Goal: Task Accomplishment & Management: Use online tool/utility

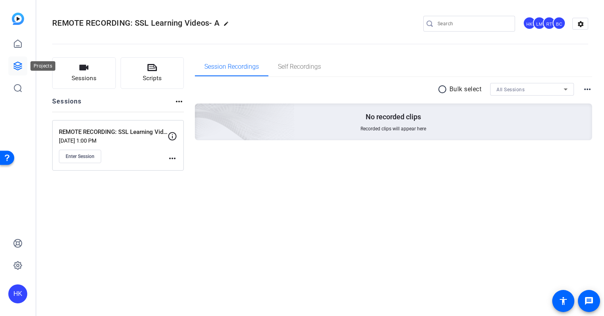
click at [16, 64] on icon at bounding box center [17, 65] width 9 height 9
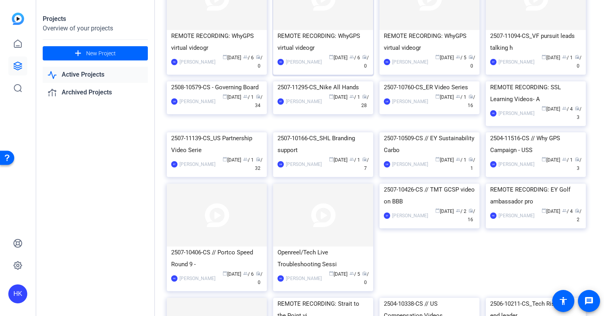
scroll to position [92, 0]
click at [321, 81] on img at bounding box center [323, 81] width 100 height 0
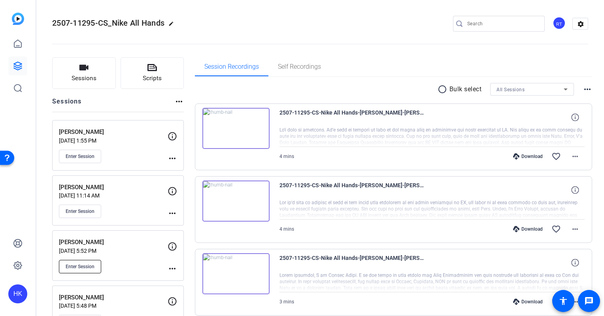
click at [74, 267] on span "Enter Session" at bounding box center [80, 267] width 29 height 6
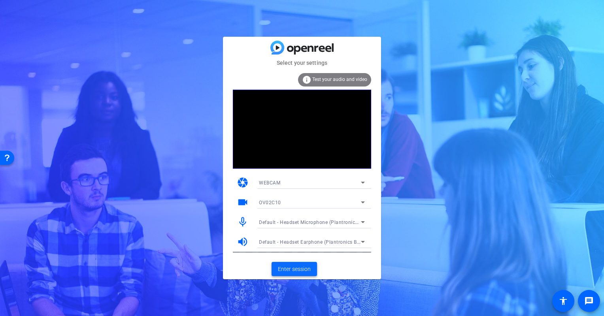
click at [294, 271] on span "Enter session" at bounding box center [294, 269] width 33 height 8
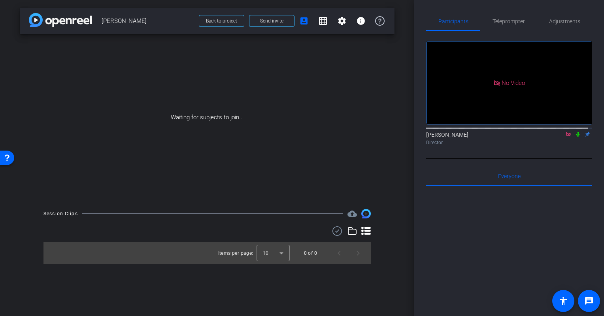
click at [576, 137] on icon at bounding box center [578, 135] width 6 height 6
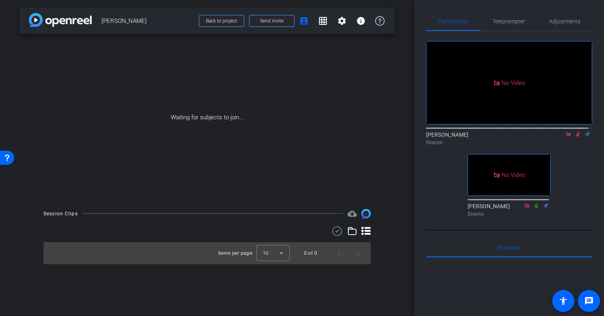
click at [575, 137] on icon at bounding box center [578, 135] width 6 height 6
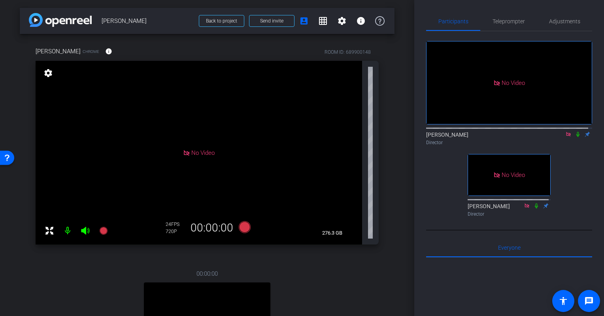
scroll to position [98, 0]
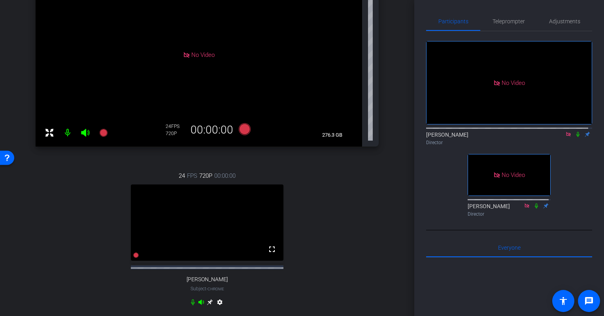
click at [208, 306] on icon at bounding box center [210, 303] width 6 height 6
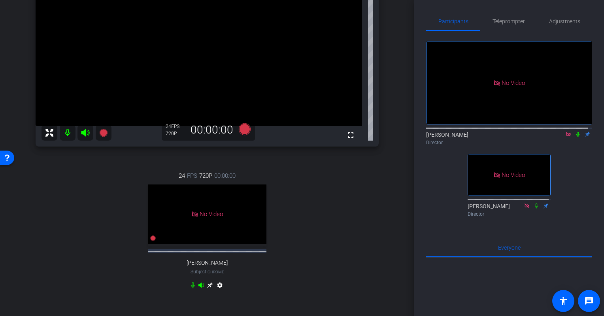
scroll to position [0, 0]
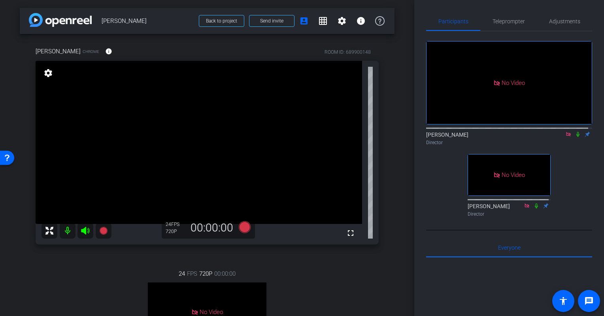
click at [45, 72] on mat-icon "settings" at bounding box center [48, 72] width 11 height 9
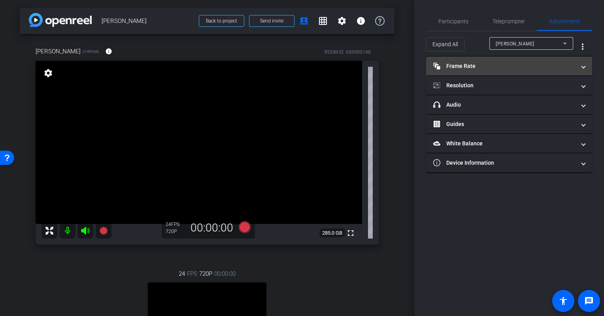
click at [544, 65] on mat-panel-title "Frame Rate Frame Rate" at bounding box center [504, 66] width 142 height 8
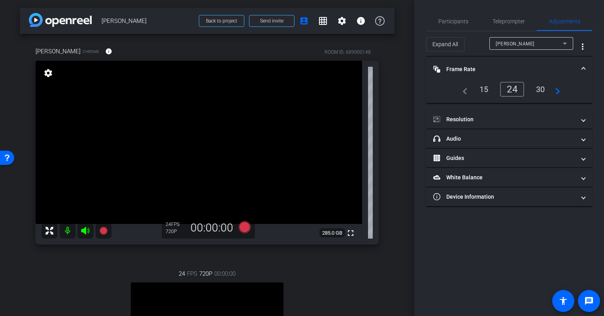
click at [540, 89] on div "30" at bounding box center [540, 89] width 21 height 13
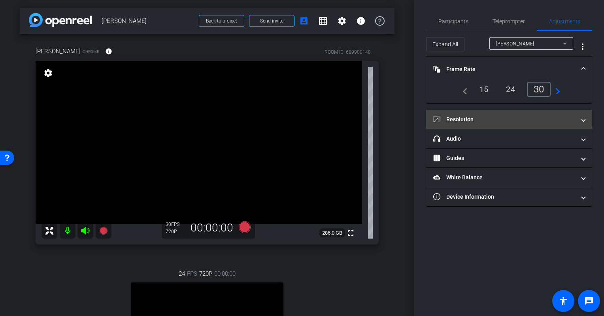
click at [506, 114] on mat-expansion-panel-header "Resolution" at bounding box center [509, 119] width 166 height 19
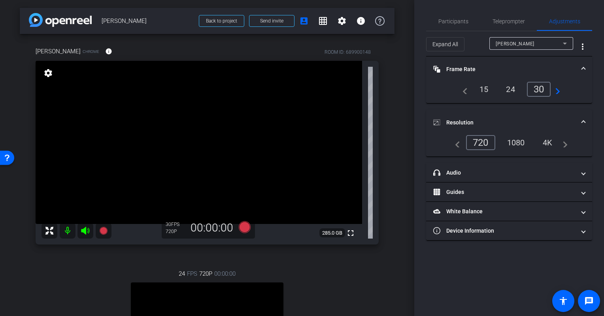
click at [514, 141] on div "1080" at bounding box center [516, 142] width 30 height 13
click at [456, 20] on span "Participants" at bounding box center [454, 22] width 30 height 6
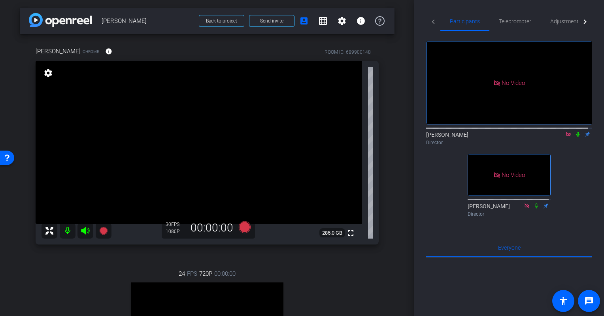
click at [577, 132] on icon at bounding box center [578, 134] width 3 height 5
click at [575, 132] on icon at bounding box center [578, 135] width 6 height 6
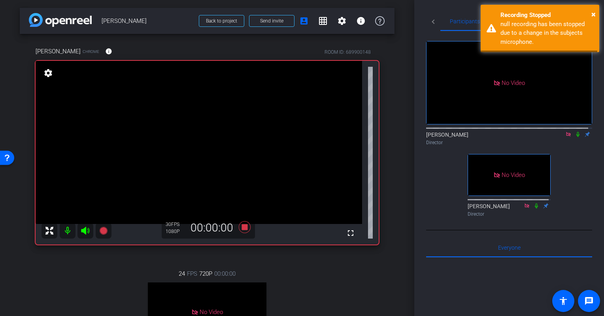
scroll to position [12, 0]
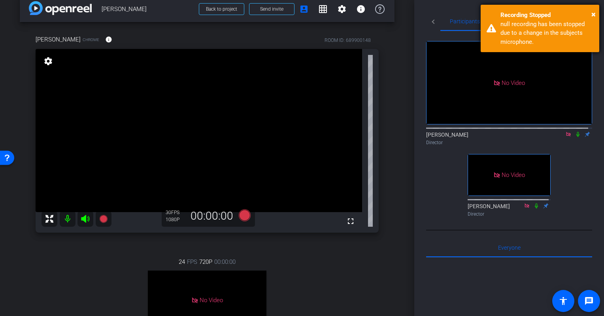
click at [596, 11] on div "× Recording Stopped null recording has been stopped due to a change in the subj…" at bounding box center [540, 28] width 119 height 47
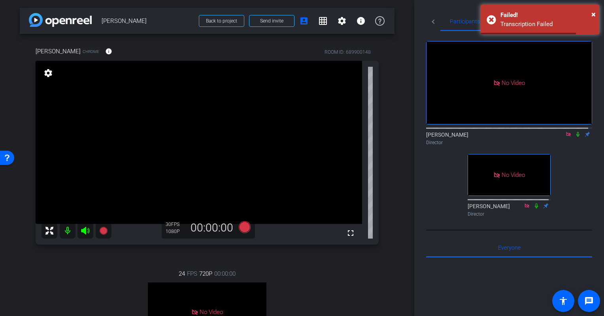
scroll to position [55, 0]
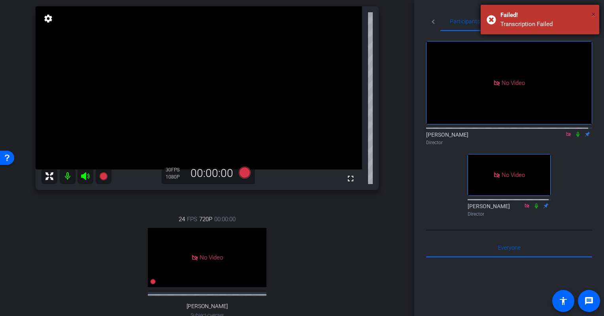
click at [592, 11] on span "×" at bounding box center [594, 13] width 4 height 9
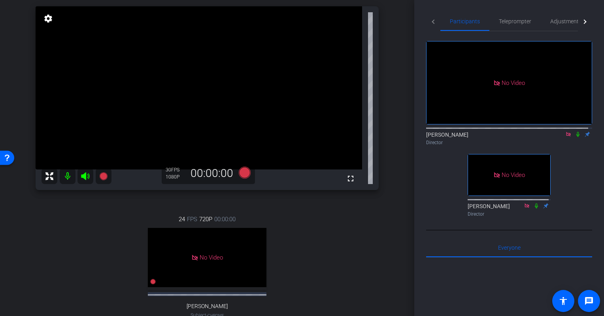
click at [399, 168] on div "arrow_back Maurits J van Gelder Back to project Send invite account_box grid_on…" at bounding box center [207, 103] width 414 height 316
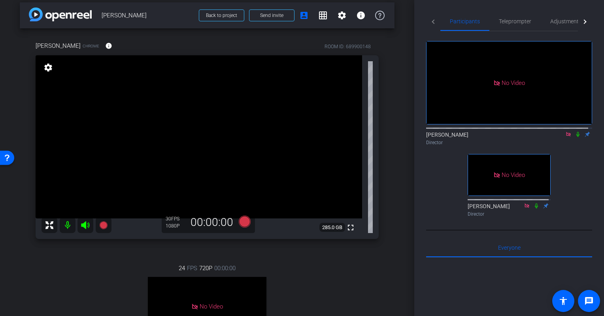
scroll to position [4, 0]
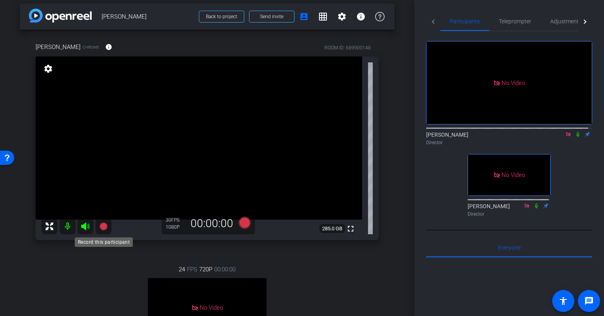
click at [106, 223] on icon at bounding box center [103, 227] width 8 height 8
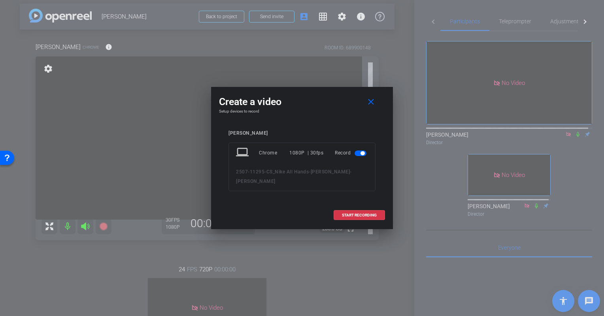
drag, startPoint x: 347, startPoint y: 216, endPoint x: 373, endPoint y: 259, distance: 50.4
click at [373, 259] on div at bounding box center [302, 158] width 604 height 316
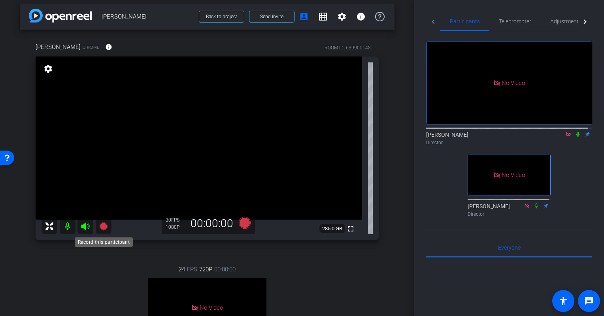
click at [102, 223] on icon at bounding box center [103, 226] width 9 height 9
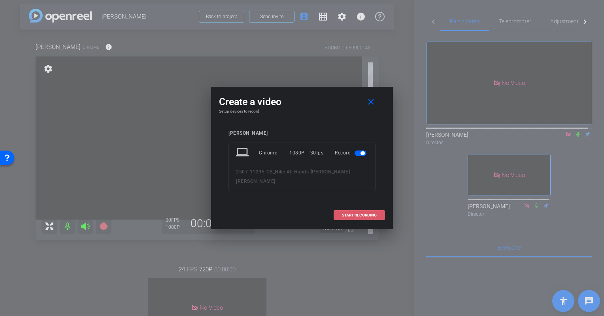
click at [367, 214] on span "START RECORDING" at bounding box center [359, 216] width 35 height 4
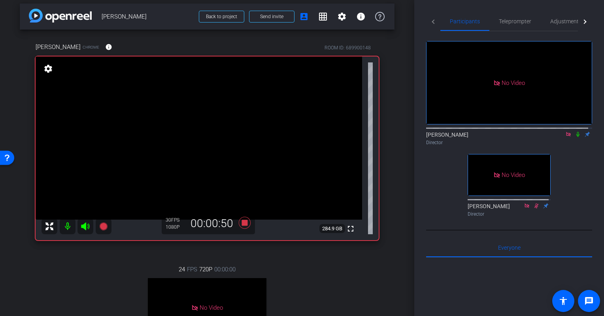
click at [577, 132] on icon at bounding box center [578, 134] width 3 height 5
click at [576, 136] on div "Hakim Kabbaj Director" at bounding box center [509, 138] width 166 height 15
click at [576, 132] on icon at bounding box center [578, 134] width 4 height 5
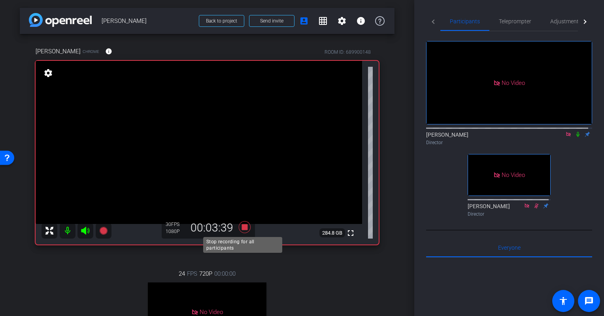
click at [245, 225] on icon at bounding box center [245, 227] width 12 height 12
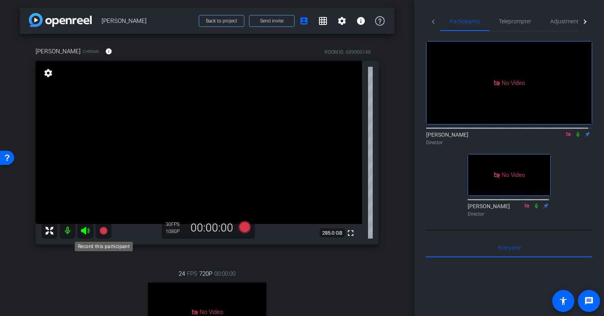
click at [100, 231] on icon at bounding box center [103, 231] width 8 height 8
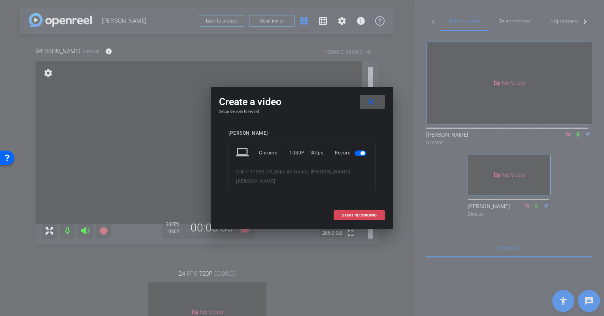
click at [369, 210] on span at bounding box center [359, 215] width 51 height 19
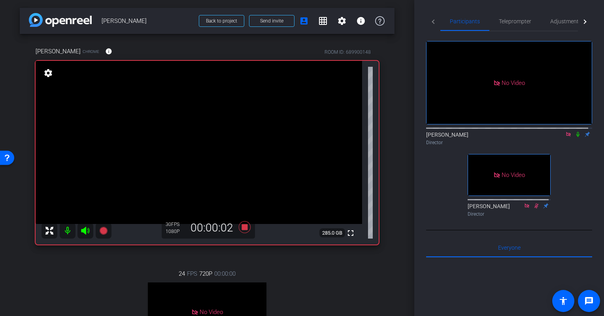
click at [576, 132] on icon at bounding box center [578, 135] width 6 height 6
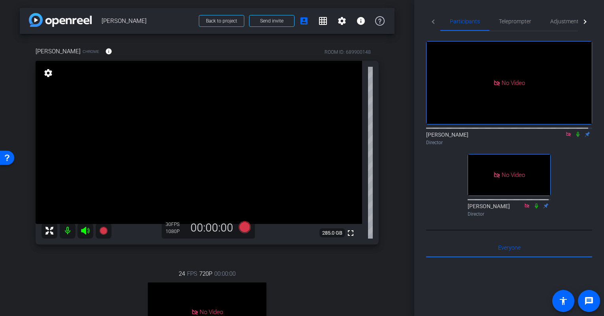
click at [395, 149] on div "arrow_back Maurits J van Gelder Back to project Send invite account_box grid_on…" at bounding box center [207, 158] width 414 height 316
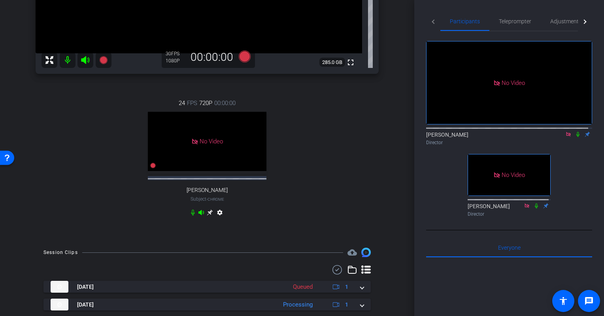
scroll to position [211, 0]
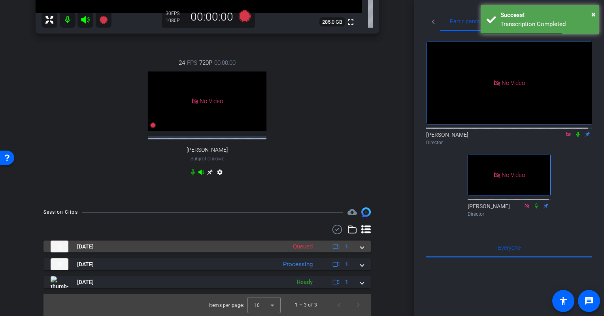
click at [361, 248] on span at bounding box center [362, 247] width 3 height 8
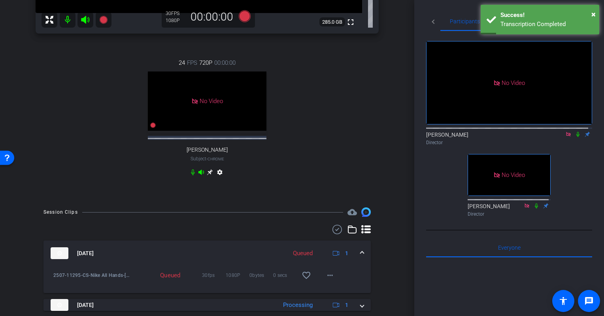
scroll to position [252, 0]
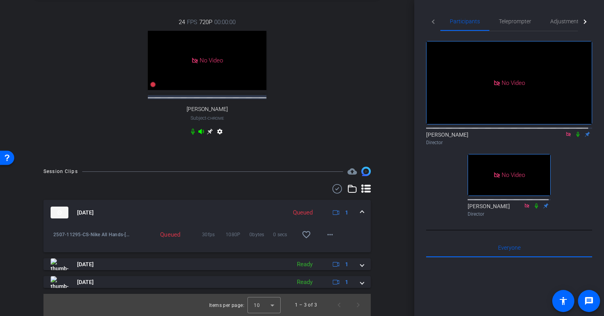
click at [361, 211] on span at bounding box center [362, 213] width 3 height 8
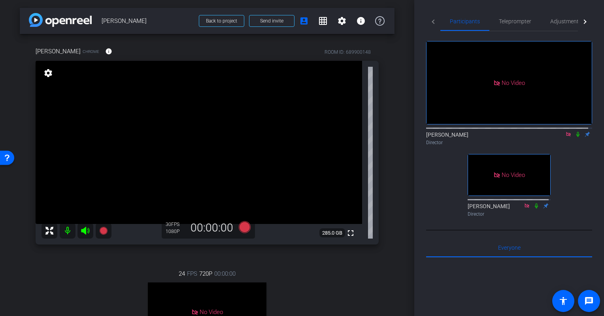
scroll to position [0, 0]
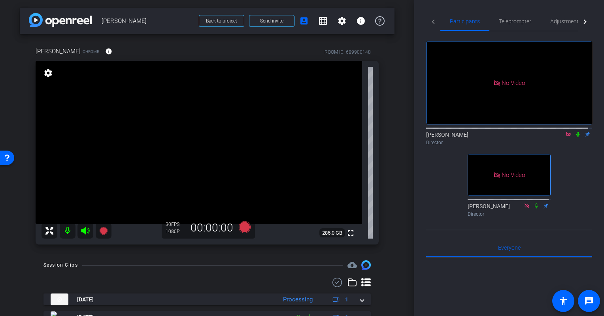
click at [389, 186] on div "Maurits van Gelder Chrome info ROOM ID: 689900148 fullscreen settings 285.0 GB …" at bounding box center [207, 143] width 375 height 219
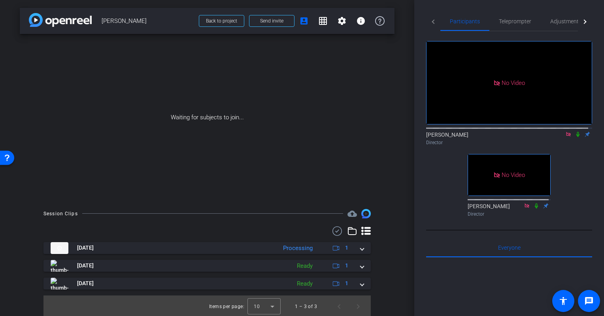
scroll to position [2, 0]
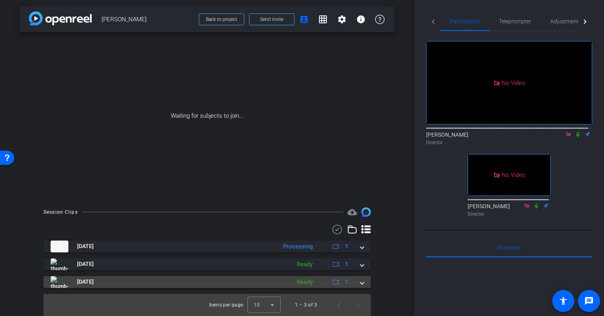
click at [361, 285] on span at bounding box center [362, 282] width 3 height 8
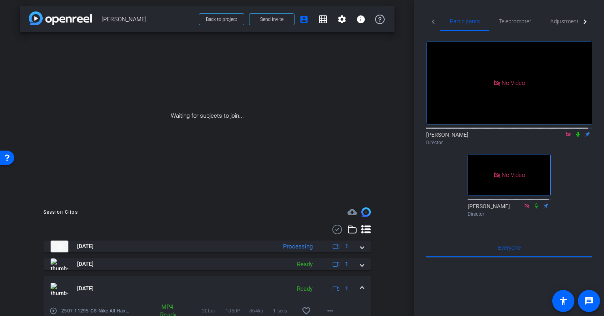
scroll to position [42, 0]
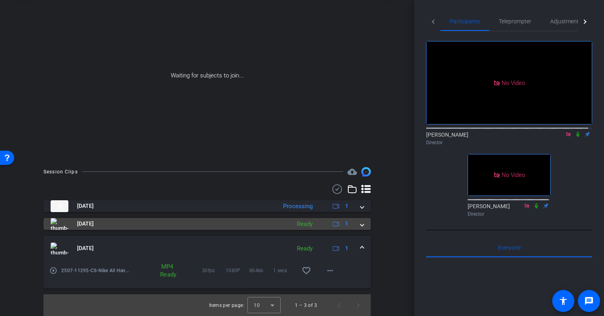
click at [361, 223] on span at bounding box center [362, 224] width 3 height 8
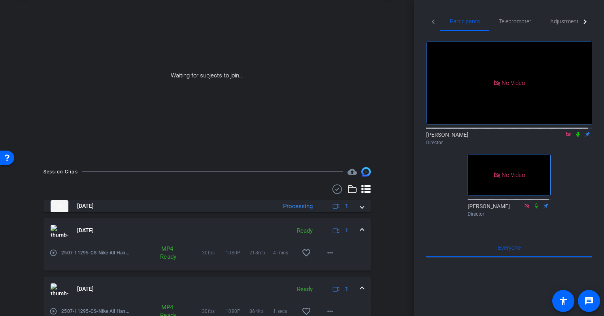
click at [361, 286] on span at bounding box center [362, 289] width 3 height 8
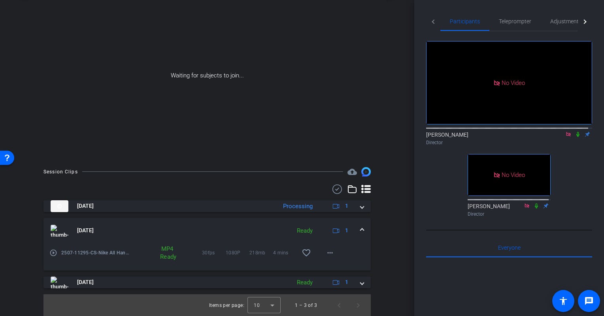
click at [361, 229] on span at bounding box center [362, 231] width 3 height 8
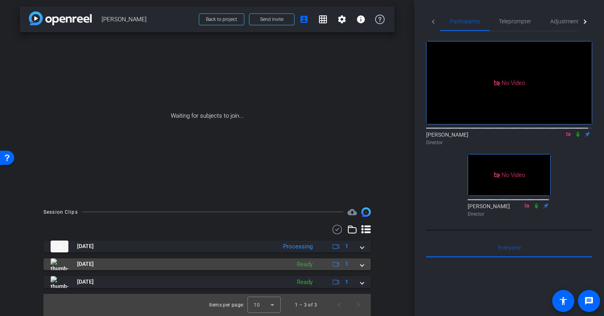
click at [361, 266] on span at bounding box center [362, 264] width 3 height 8
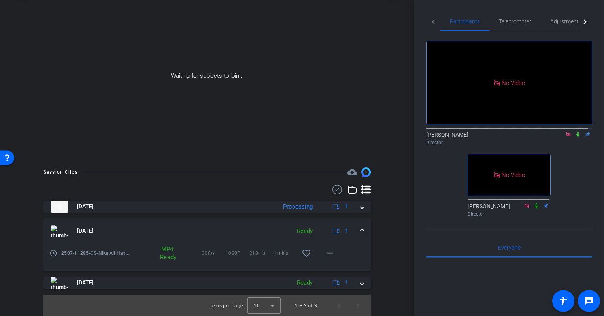
scroll to position [42, 0]
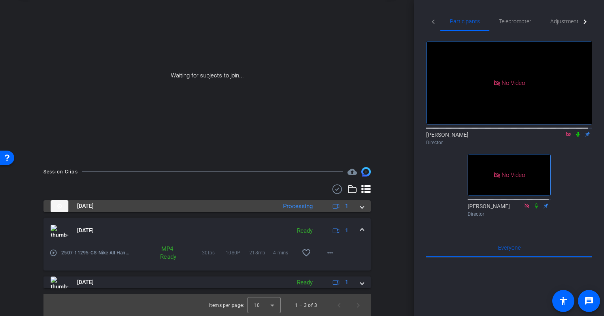
click at [361, 206] on span at bounding box center [362, 206] width 3 height 8
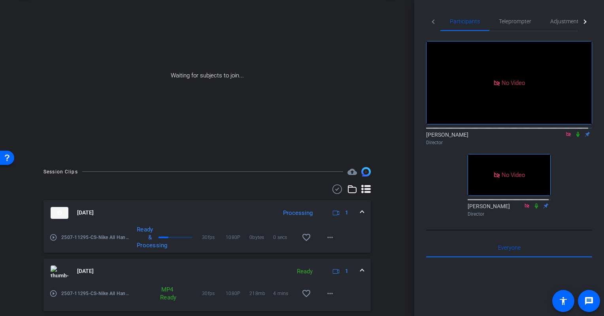
click at [361, 269] on span at bounding box center [362, 271] width 3 height 8
